Goal: Navigation & Orientation: Find specific page/section

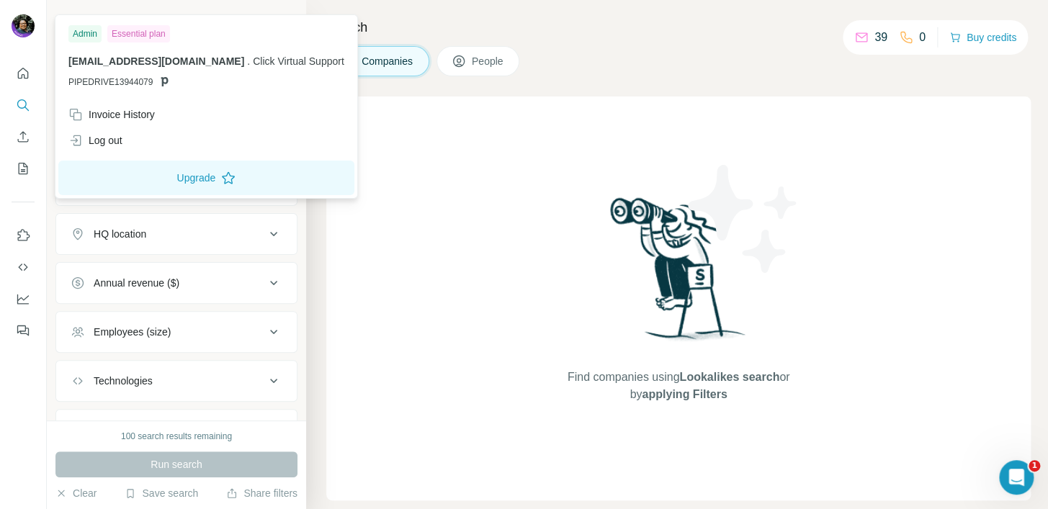
click at [20, 31] on img at bounding box center [23, 25] width 23 height 23
click at [840, 123] on div "Find companies using Lookalikes search or by applying Filters" at bounding box center [678, 299] width 705 height 404
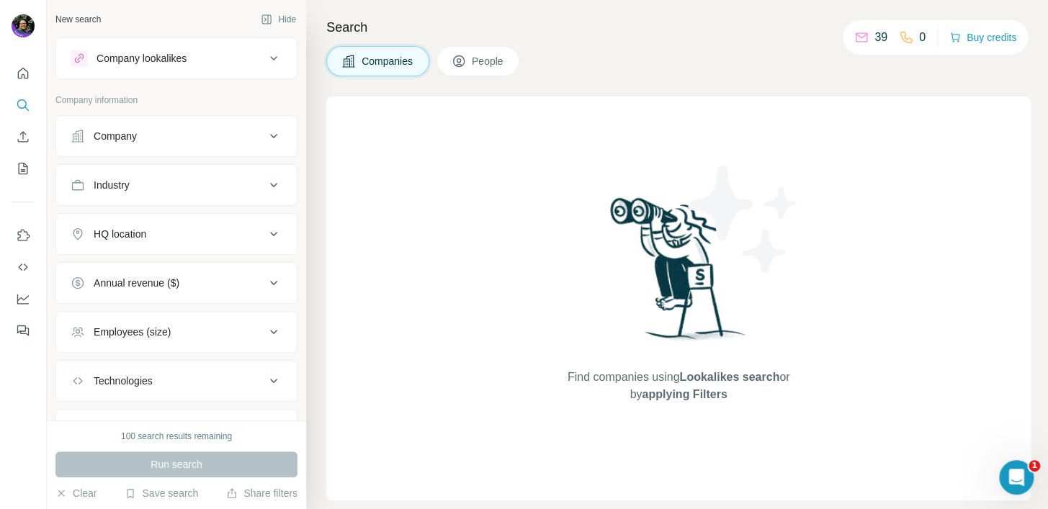
click at [482, 66] on span "People" at bounding box center [488, 61] width 33 height 14
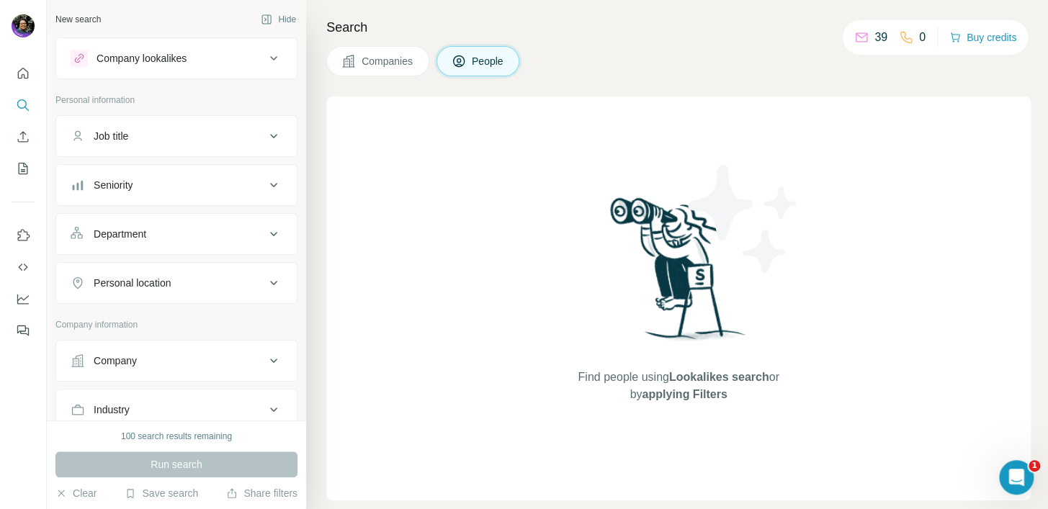
click at [394, 65] on span "Companies" at bounding box center [388, 61] width 53 height 14
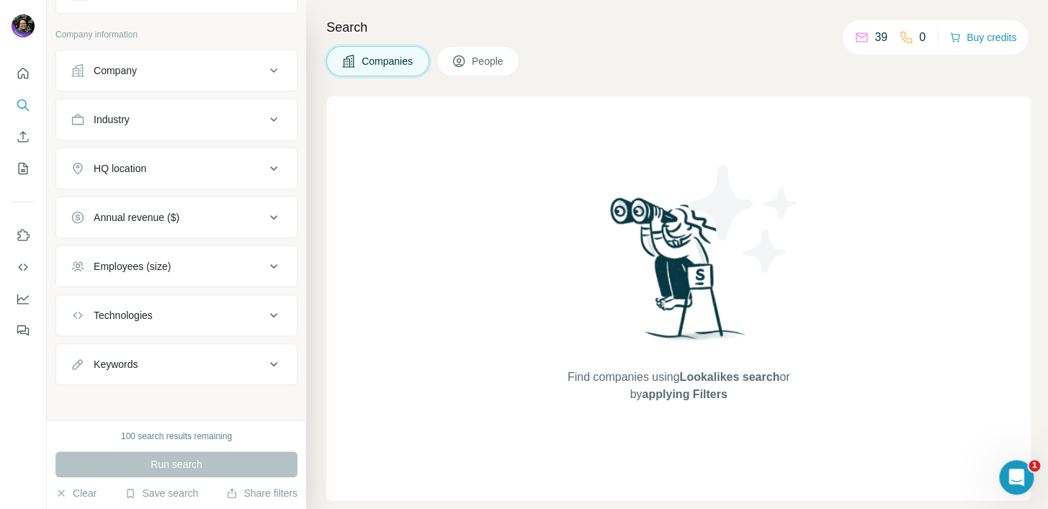
scroll to position [68, 0]
click at [19, 73] on icon "Quick start" at bounding box center [23, 73] width 14 height 14
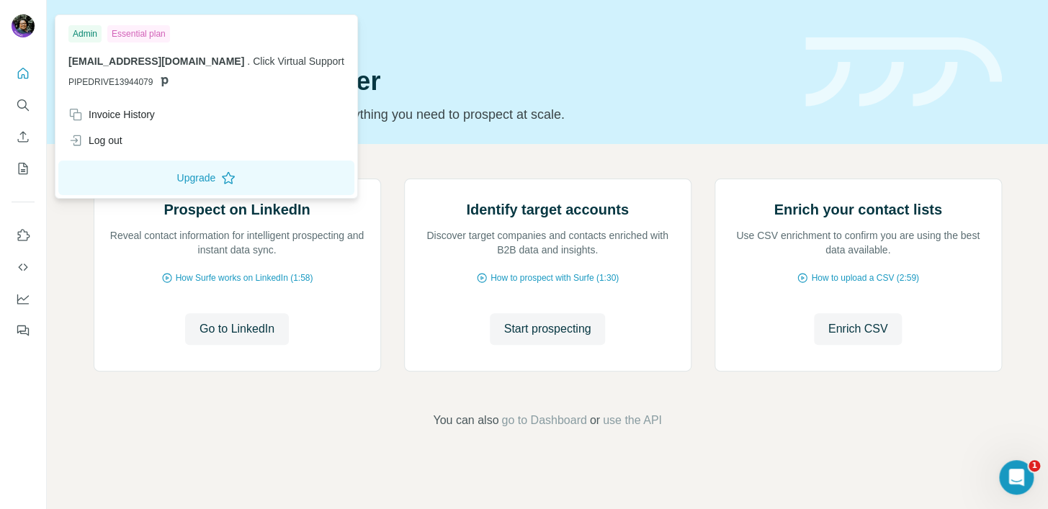
click at [22, 27] on img at bounding box center [23, 25] width 23 height 23
click at [24, 71] on icon "Quick start" at bounding box center [23, 73] width 14 height 14
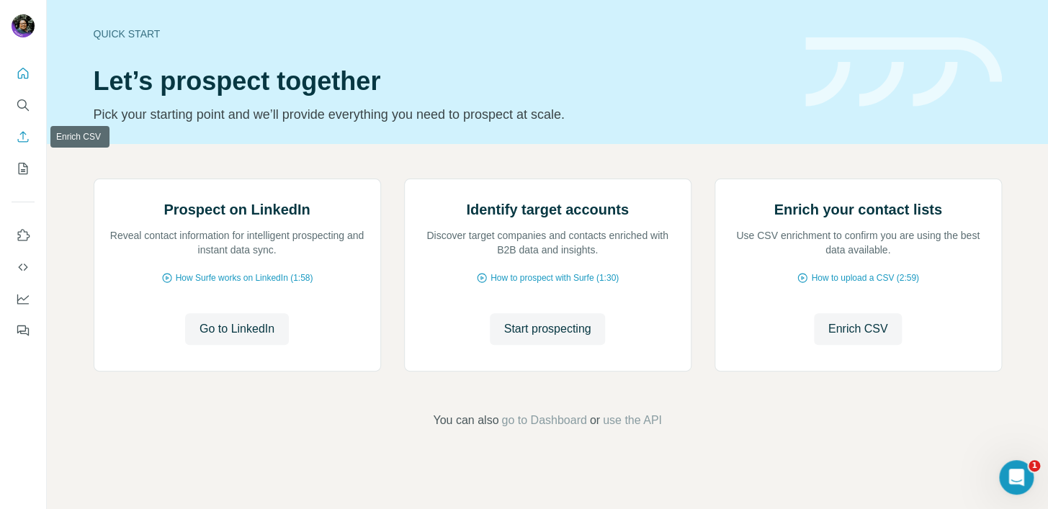
click at [22, 132] on icon "Enrich CSV" at bounding box center [23, 136] width 11 height 11
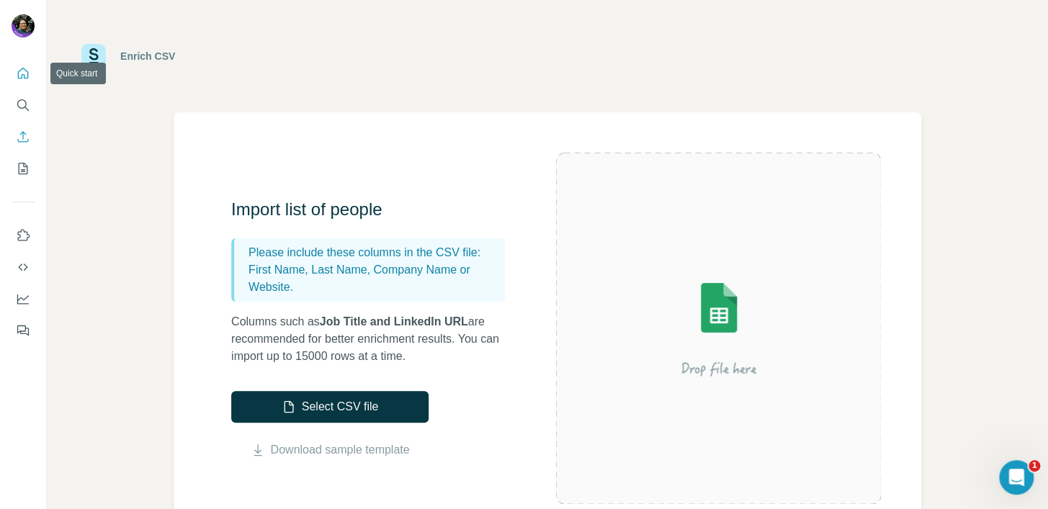
click at [28, 81] on button "Quick start" at bounding box center [23, 74] width 23 height 26
click at [24, 76] on icon "Quick start" at bounding box center [23, 73] width 11 height 11
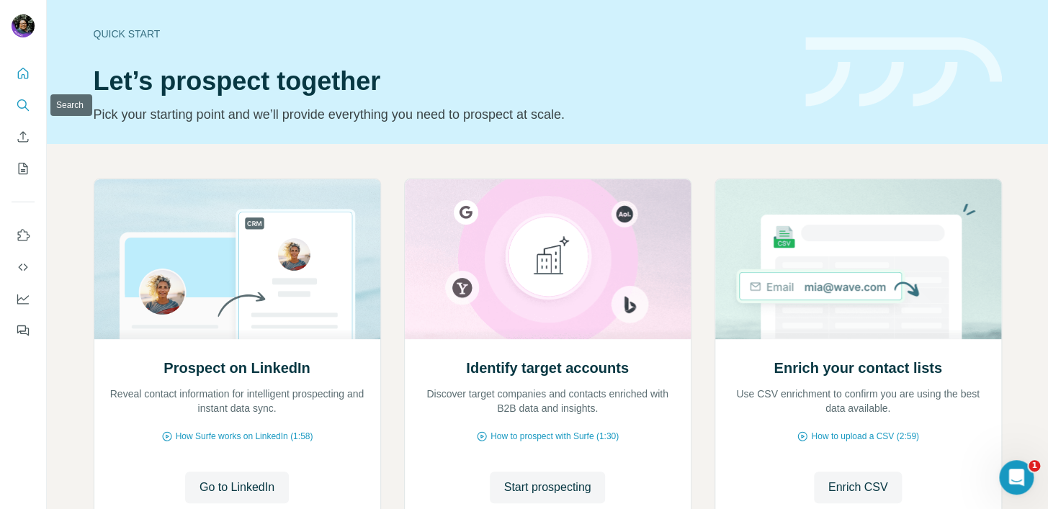
click at [23, 103] on icon "Search" at bounding box center [23, 105] width 14 height 14
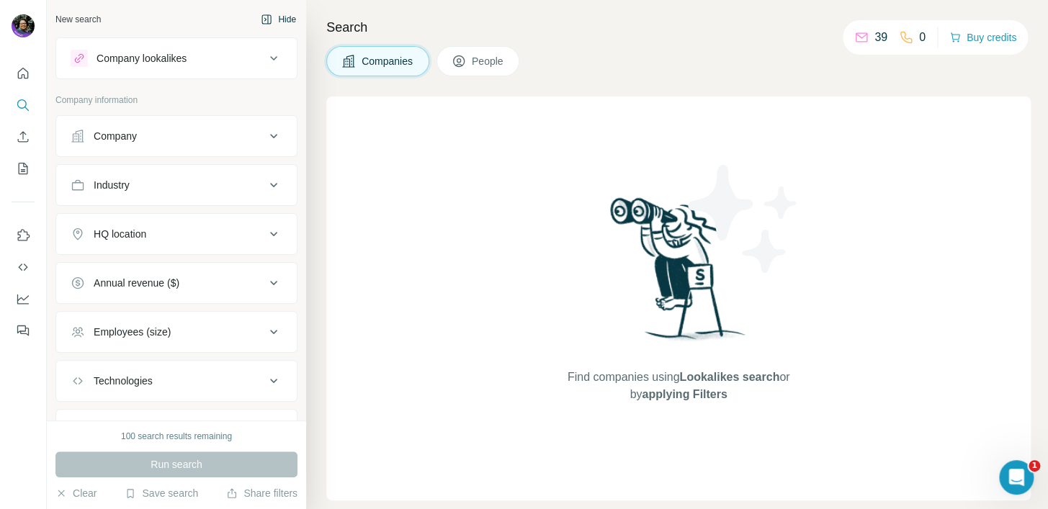
click at [267, 22] on button "Hide" at bounding box center [278, 20] width 55 height 22
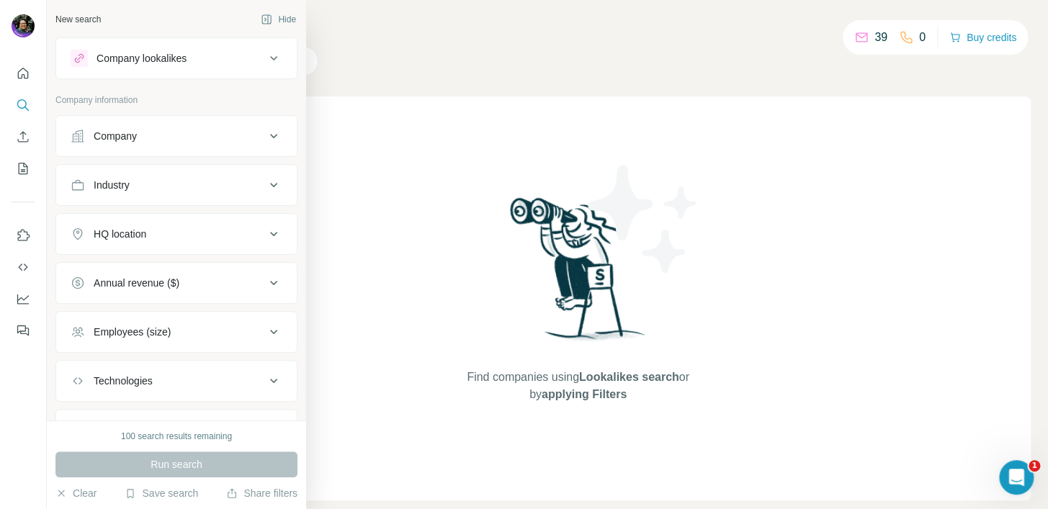
click at [83, 19] on div "New search" at bounding box center [77, 19] width 45 height 13
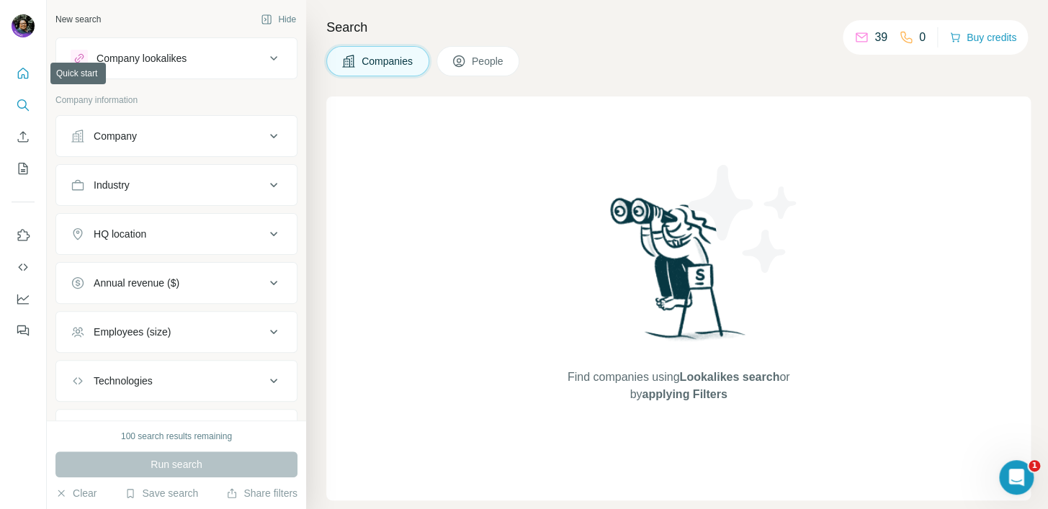
click at [22, 73] on icon "Quick start" at bounding box center [23, 73] width 14 height 14
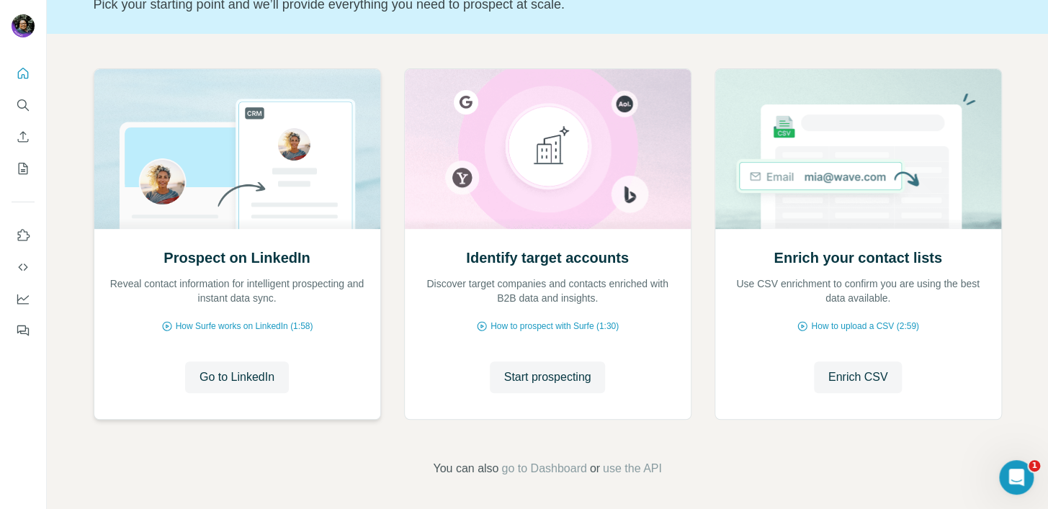
scroll to position [112, 0]
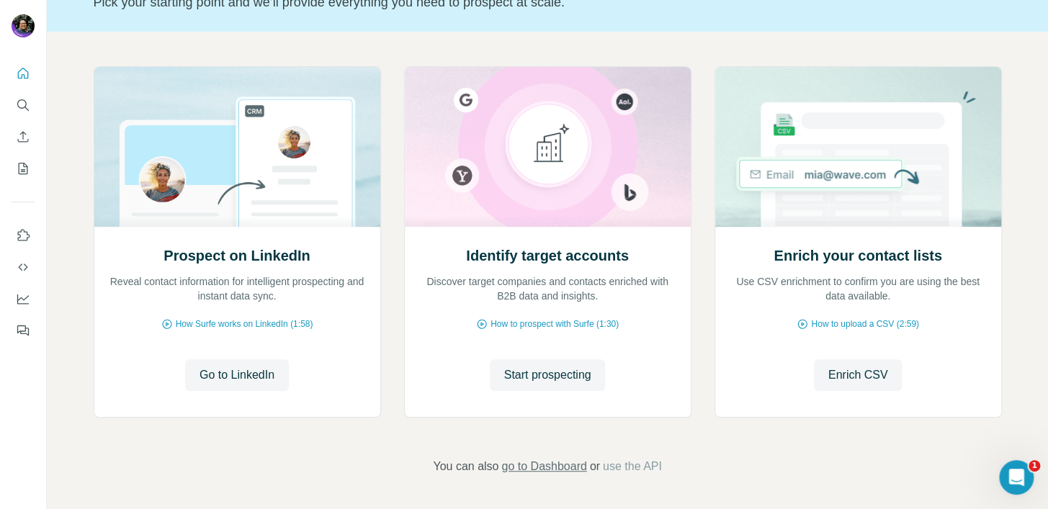
click at [561, 462] on span "go to Dashboard" at bounding box center [543, 466] width 85 height 17
click at [620, 463] on span "use the API" at bounding box center [632, 466] width 59 height 17
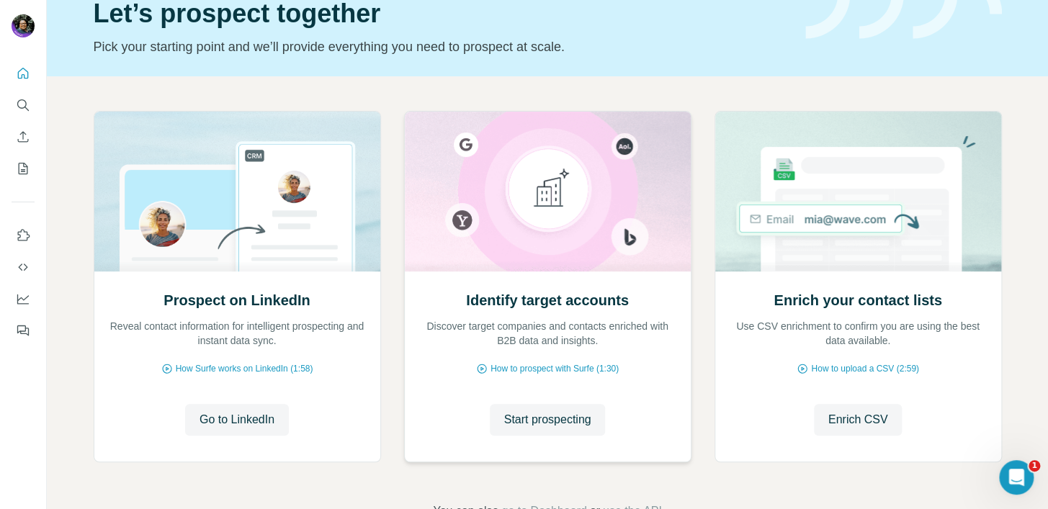
scroll to position [112, 0]
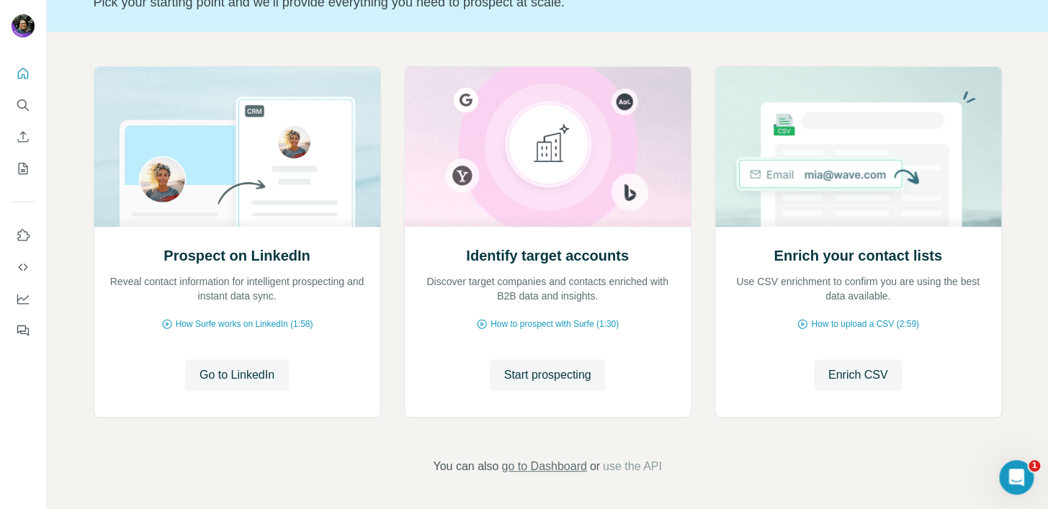
click at [541, 464] on span "go to Dashboard" at bounding box center [543, 466] width 85 height 17
